Goal: Task Accomplishment & Management: Complete application form

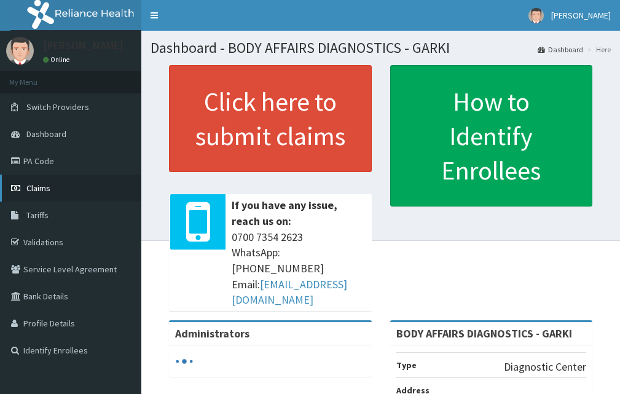
click at [75, 191] on link "Claims" at bounding box center [70, 187] width 141 height 27
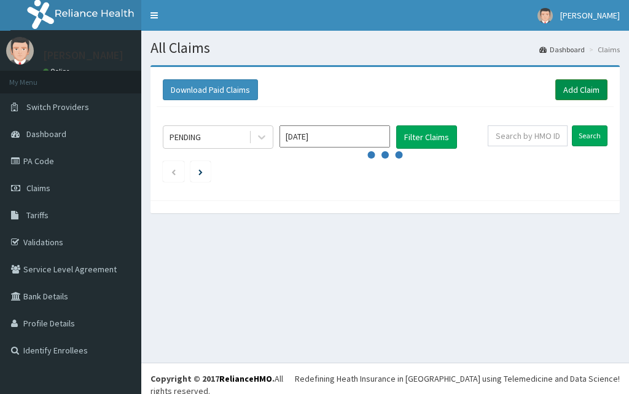
click at [560, 95] on link "Add Claim" at bounding box center [581, 89] width 52 height 21
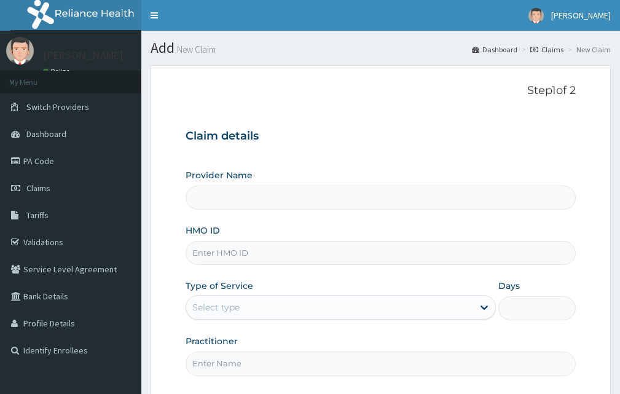
type input "BODY AFFAIRS DIAGNOSTICS - GARKI"
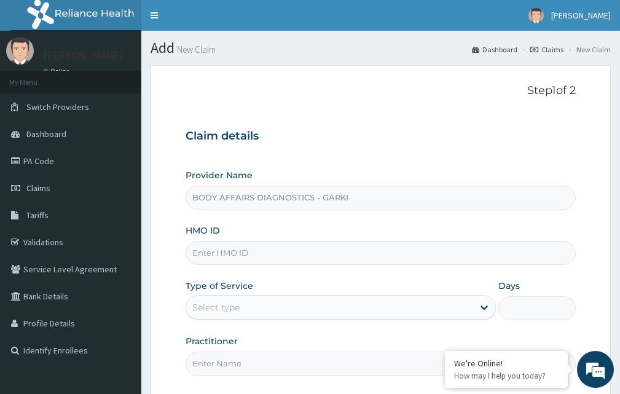
click at [239, 256] on input "HMO ID" at bounding box center [381, 253] width 390 height 24
paste input "FTP/10085/A"
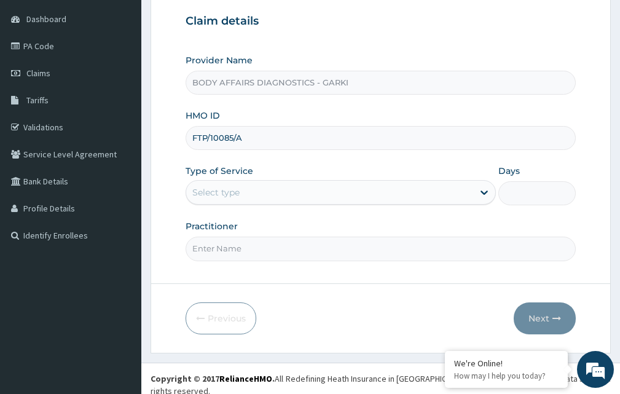
type input "FTP/10085/A"
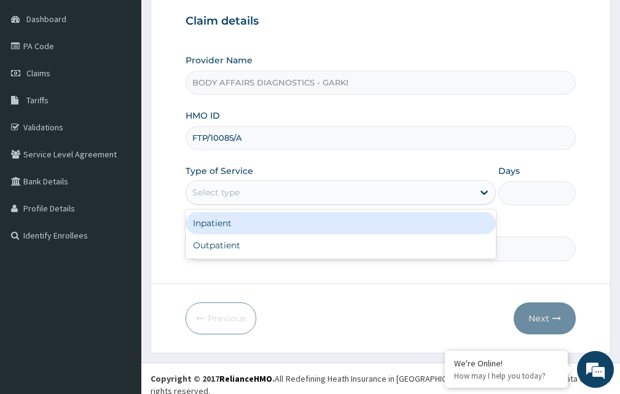
click at [308, 197] on div "Select type" at bounding box center [329, 192] width 287 height 20
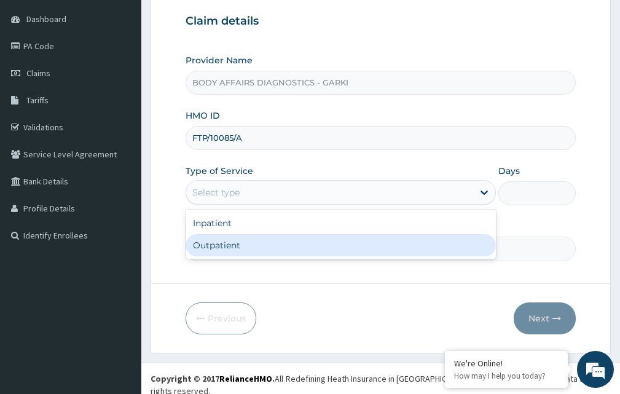
click at [240, 241] on div "Outpatient" at bounding box center [341, 245] width 310 height 22
type input "1"
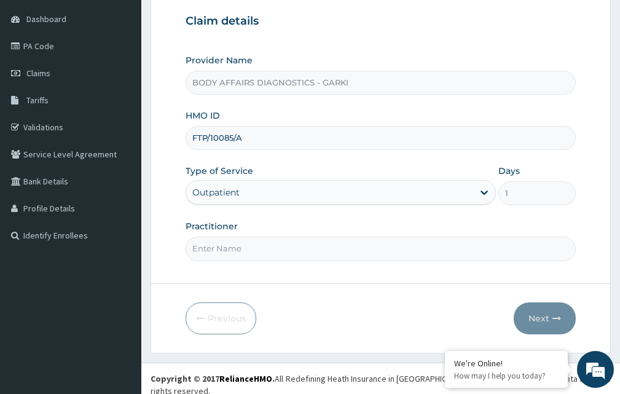
click at [255, 250] on input "Practitioner" at bounding box center [381, 249] width 390 height 24
click at [55, 50] on link "PA Code" at bounding box center [70, 46] width 141 height 27
